Goal: Check status

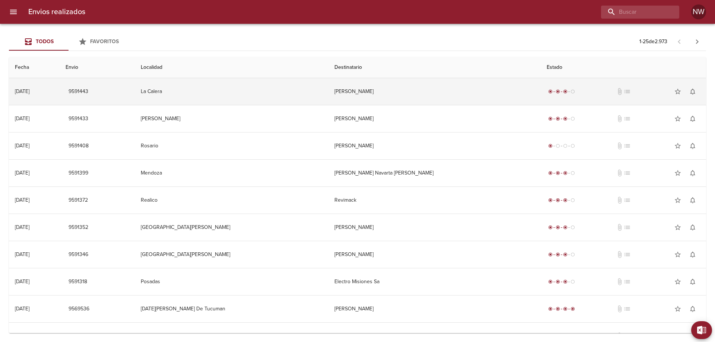
click at [372, 100] on td "[PERSON_NAME]" at bounding box center [434, 91] width 213 height 27
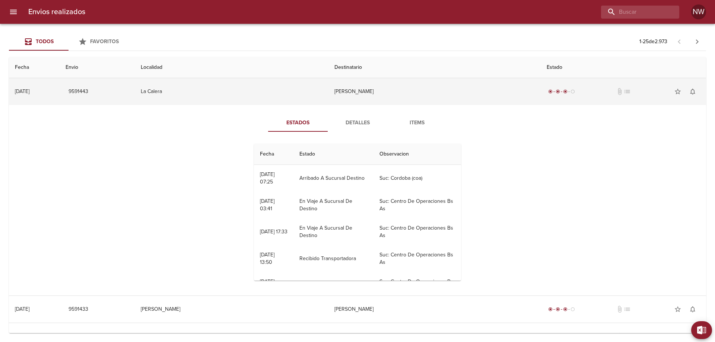
click at [372, 100] on td "[PERSON_NAME]" at bounding box center [434, 91] width 213 height 27
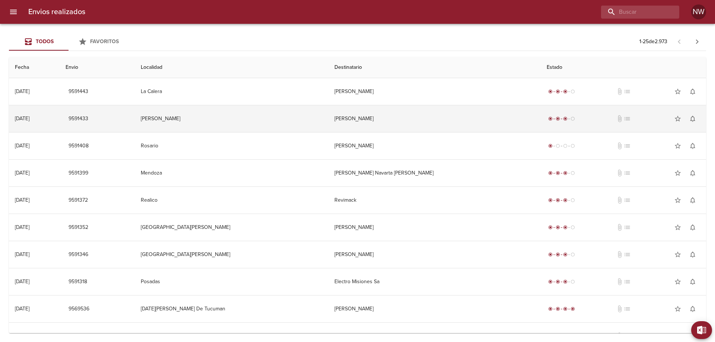
click at [382, 131] on td "[PERSON_NAME]" at bounding box center [434, 118] width 213 height 27
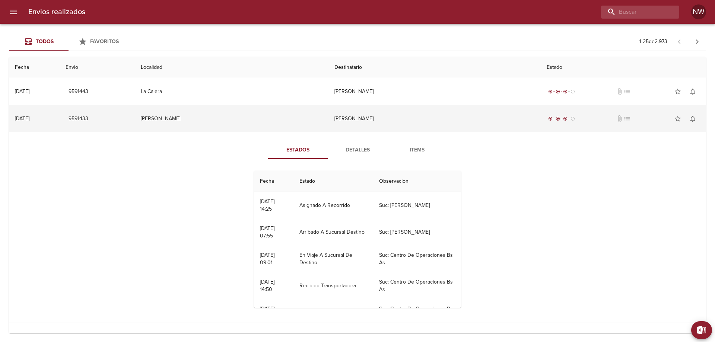
click at [381, 124] on td "[PERSON_NAME]" at bounding box center [434, 118] width 213 height 27
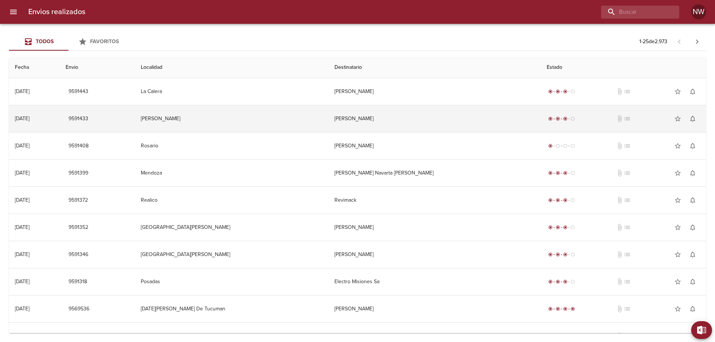
click at [381, 124] on td "[PERSON_NAME]" at bounding box center [434, 118] width 213 height 27
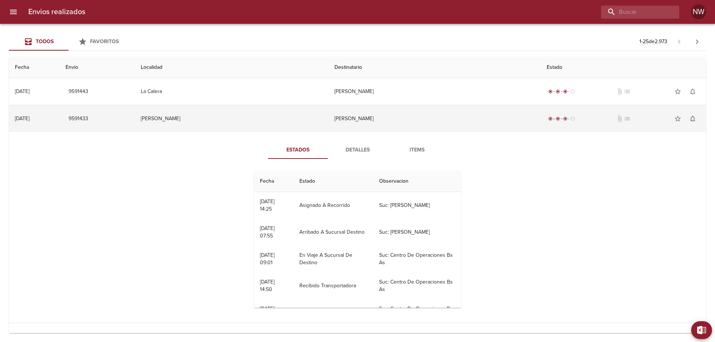
click at [381, 124] on td "[PERSON_NAME]" at bounding box center [434, 118] width 213 height 27
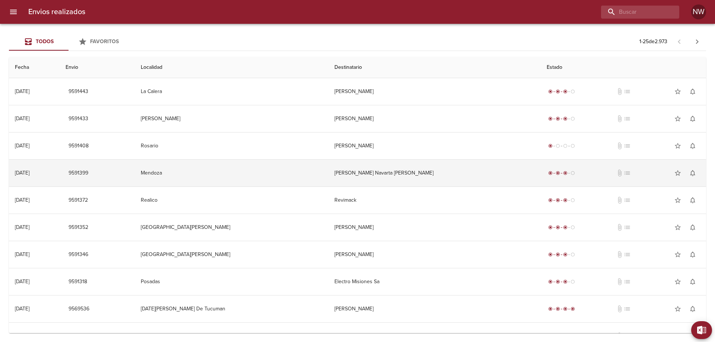
click at [375, 174] on td "[PERSON_NAME] Navarta [PERSON_NAME]" at bounding box center [434, 173] width 213 height 27
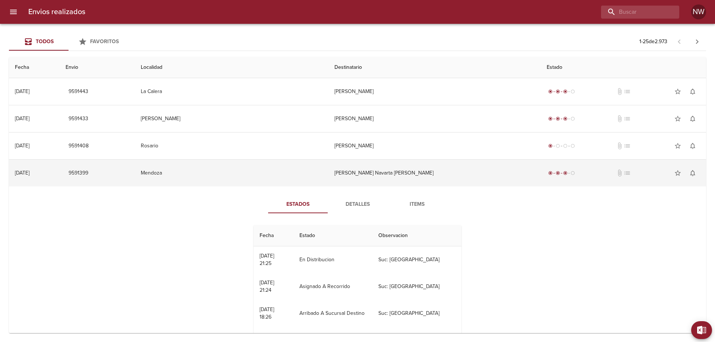
click at [369, 180] on td "[PERSON_NAME] Navarta [PERSON_NAME]" at bounding box center [434, 173] width 213 height 27
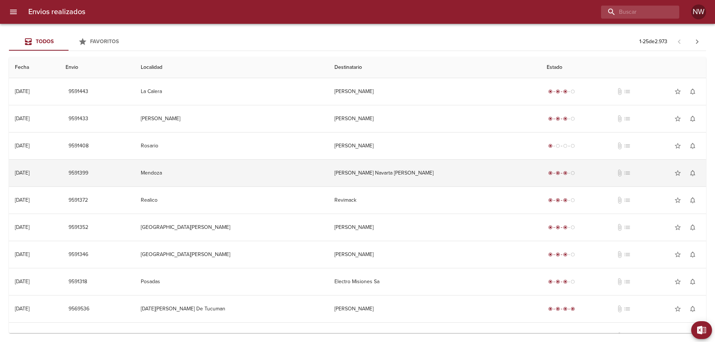
click at [369, 180] on td "[PERSON_NAME] Navarta [PERSON_NAME]" at bounding box center [434, 173] width 213 height 27
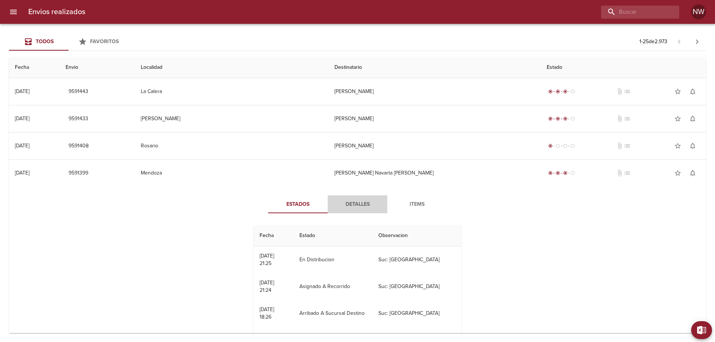
click at [351, 209] on span "Detalles" at bounding box center [357, 204] width 51 height 9
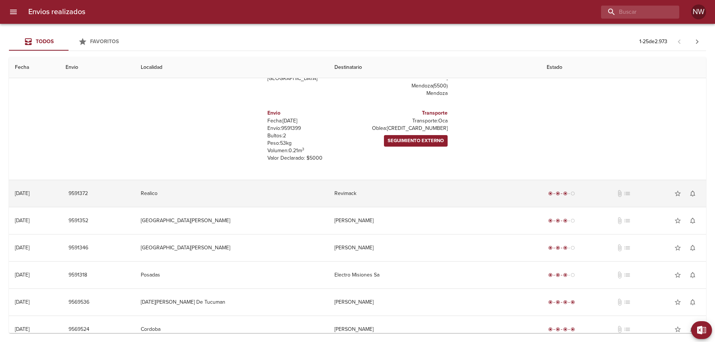
scroll to position [186, 0]
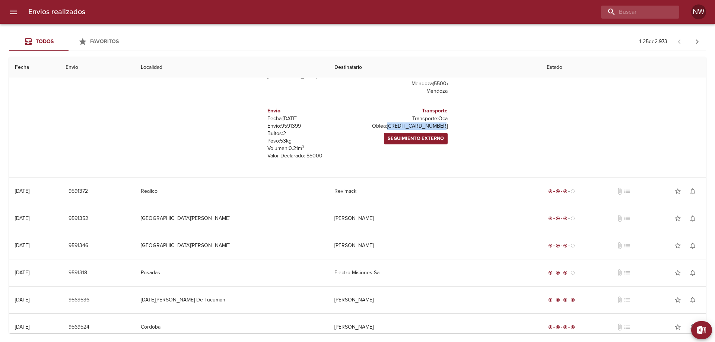
drag, startPoint x: 446, startPoint y: 152, endPoint x: 375, endPoint y: 146, distance: 70.6
click at [375, 146] on div "Remitente Ips Calle 70 4467 ,   General San Martin ( 1650 ) Buenos Aires Destin…" at bounding box center [357, 101] width 205 height 136
copy p "8109800000000011125"
